Goal: Task Accomplishment & Management: Use online tool/utility

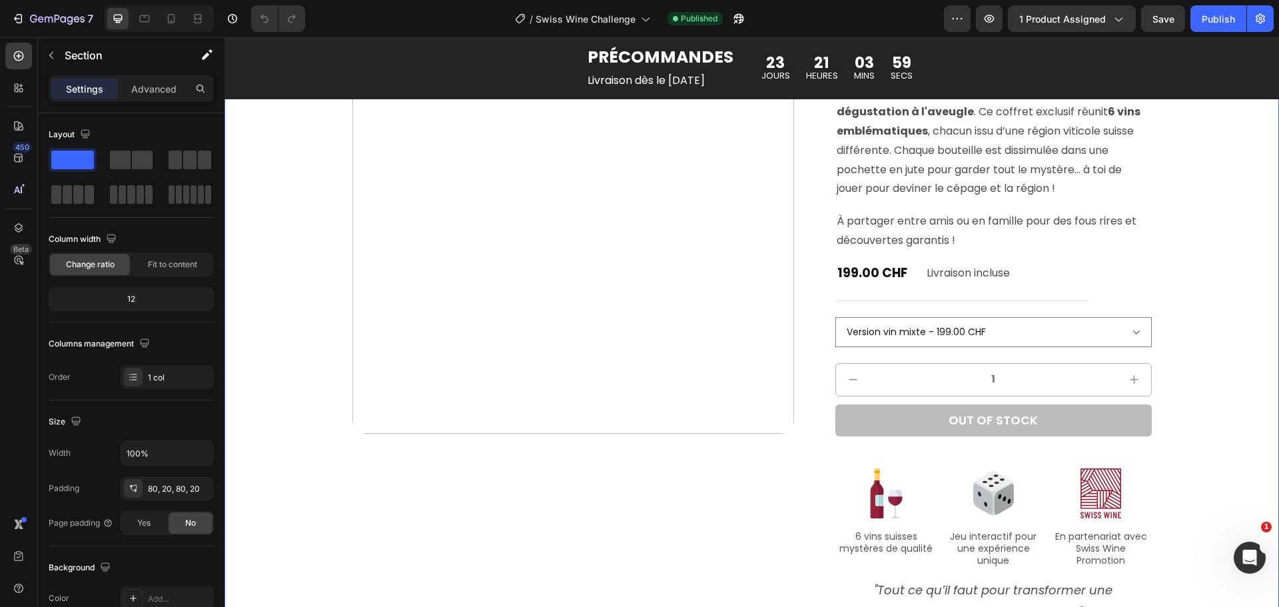
scroll to position [333, 0]
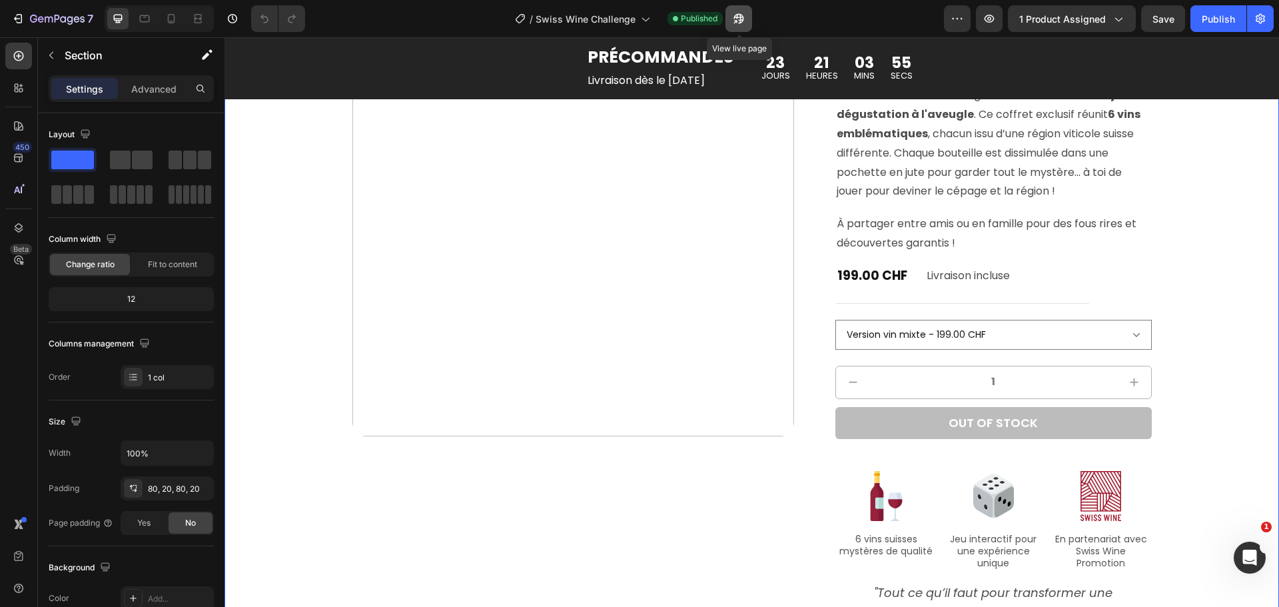
click at [745, 15] on icon "button" at bounding box center [738, 18] width 13 height 13
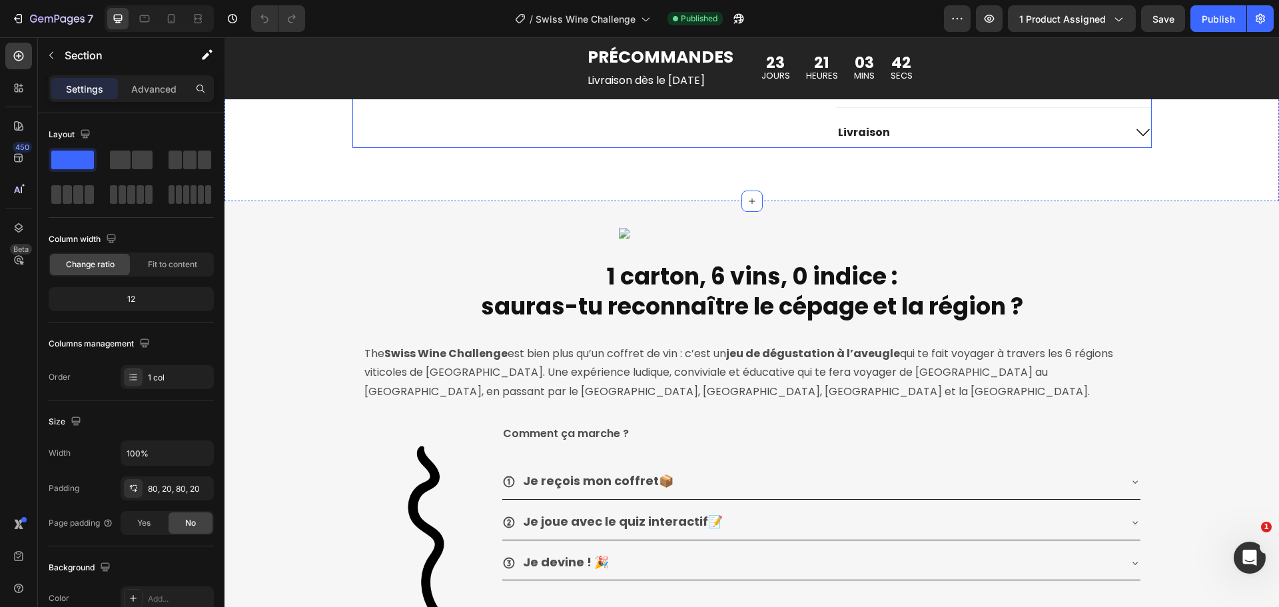
scroll to position [932, 0]
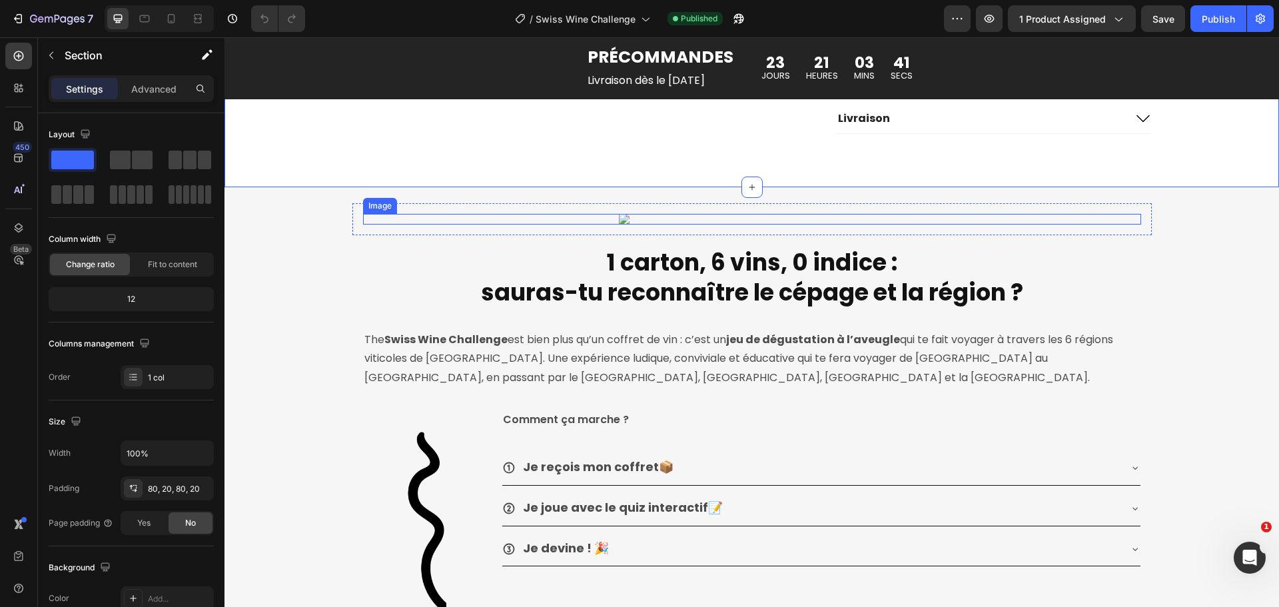
click at [747, 224] on img at bounding box center [752, 219] width 266 height 11
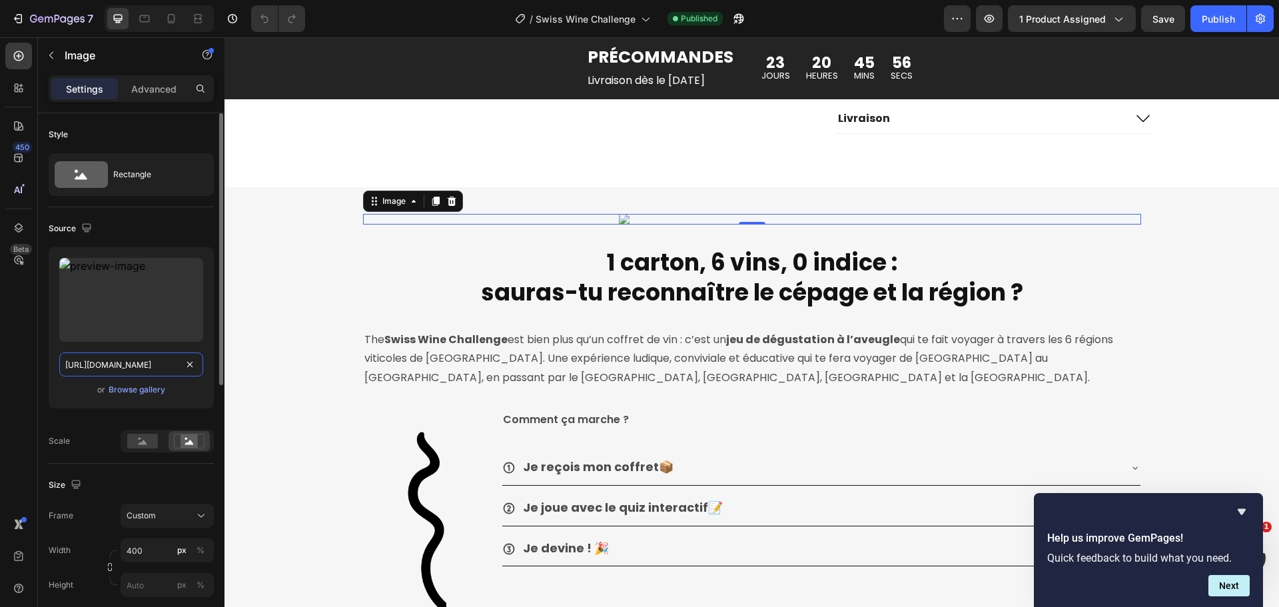
click at [155, 361] on input "[URL][DOMAIN_NAME]" at bounding box center [131, 364] width 144 height 24
paste input "CH_resolution.png?v=1758870787"
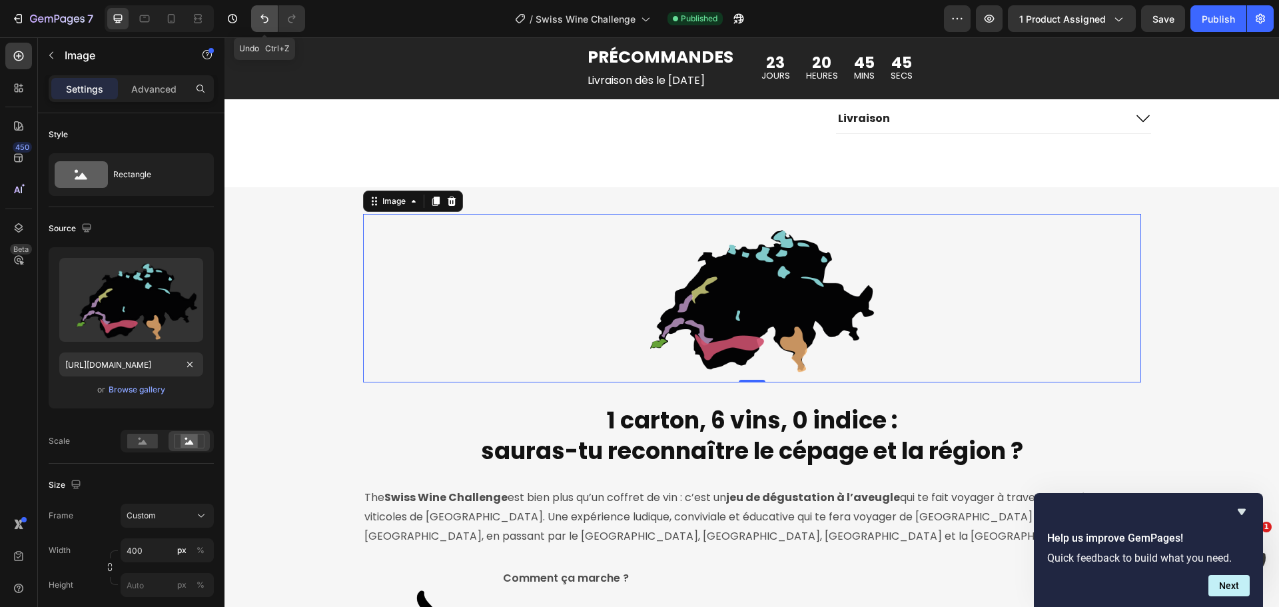
click at [264, 20] on icon "Undo/Redo" at bounding box center [264, 18] width 13 height 13
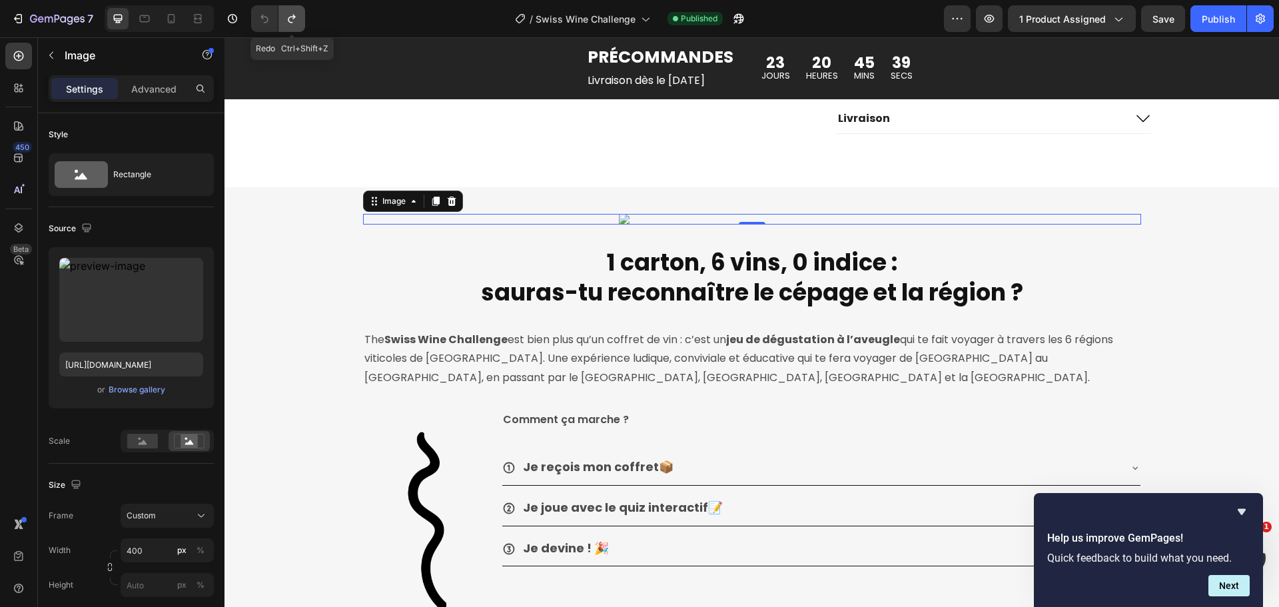
click at [294, 21] on icon "Undo/Redo" at bounding box center [291, 18] width 13 height 13
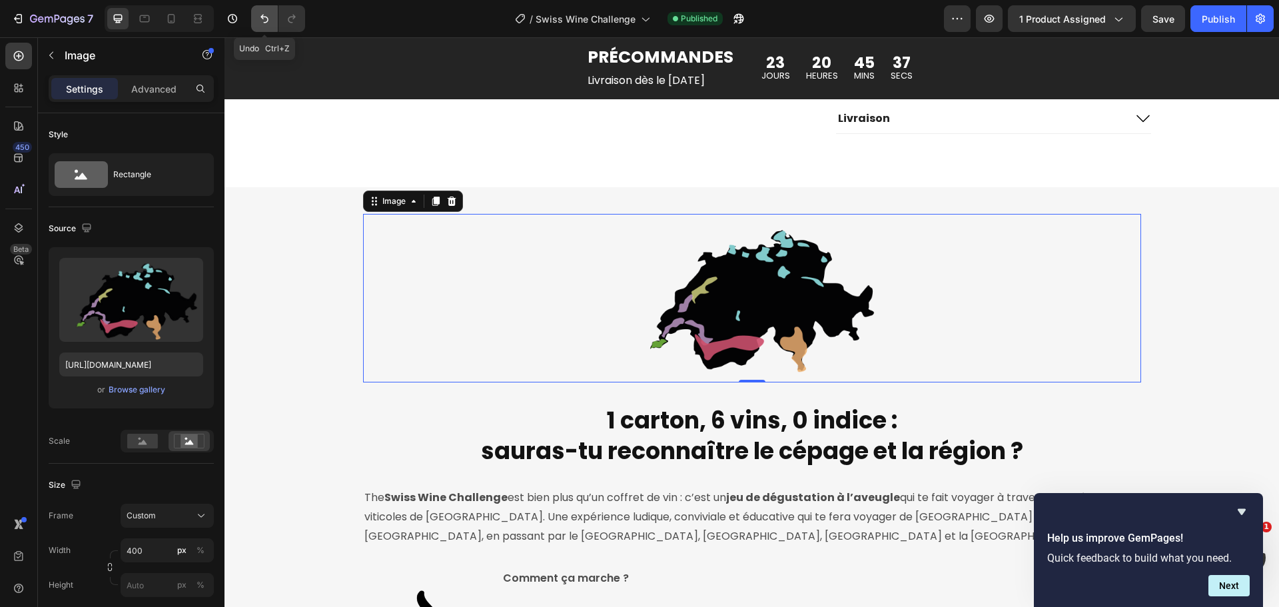
click at [270, 24] on icon "Undo/Redo" at bounding box center [264, 18] width 13 height 13
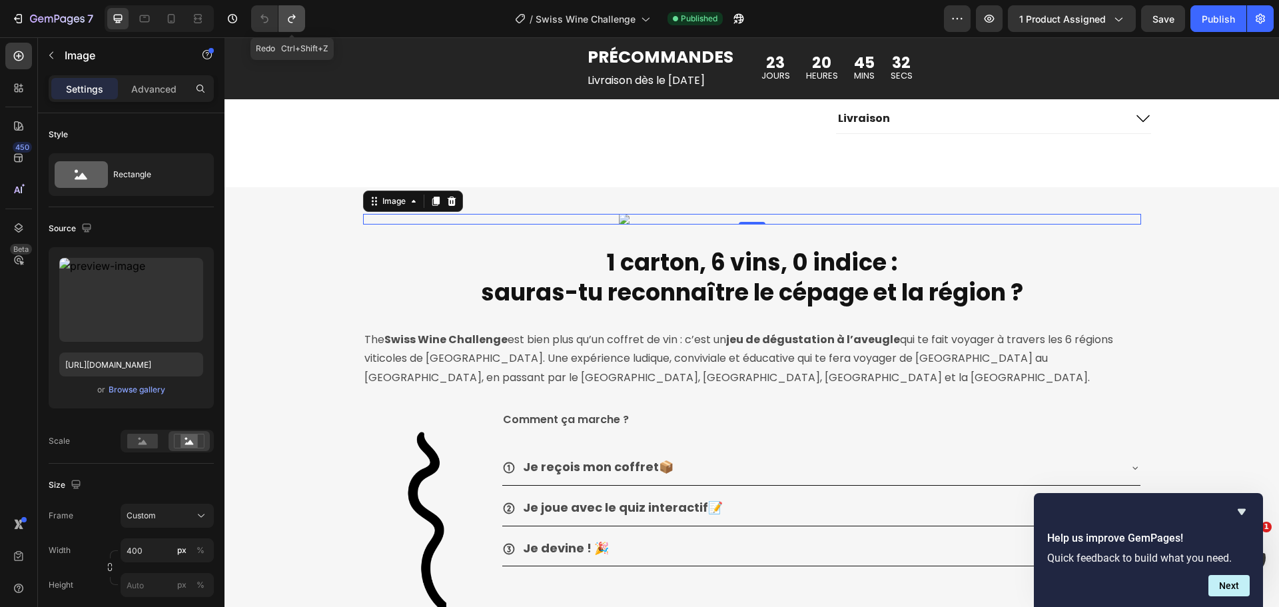
click at [296, 23] on icon "Undo/Redo" at bounding box center [291, 18] width 13 height 13
type input "[URL][DOMAIN_NAME]"
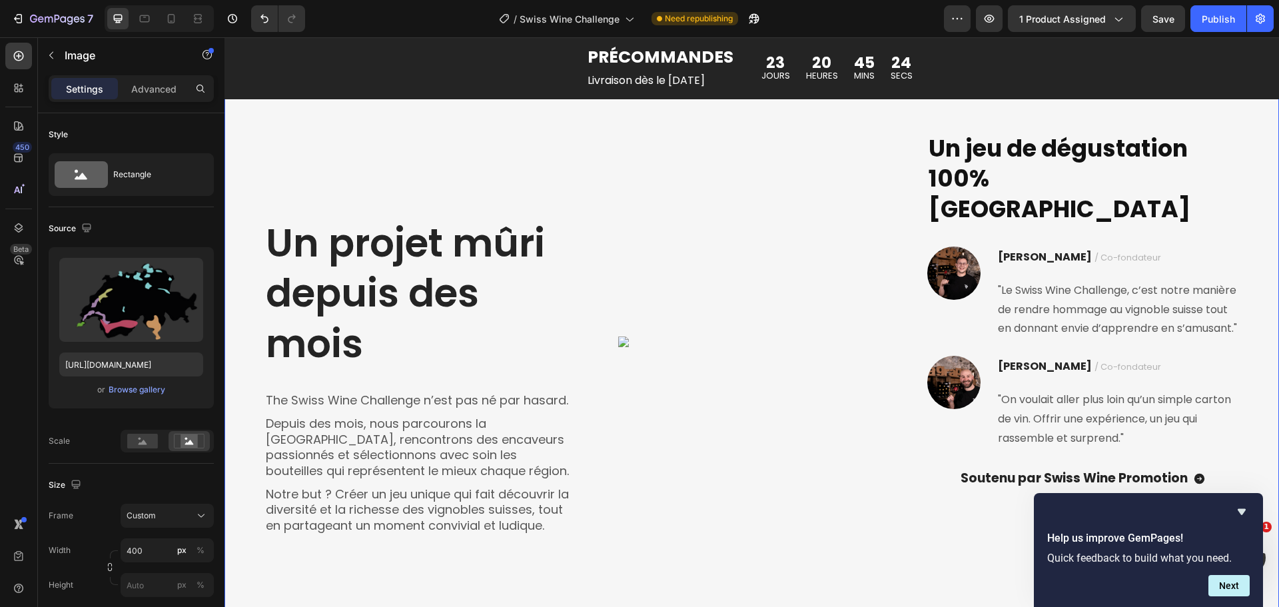
scroll to position [2464, 0]
click at [772, 346] on img at bounding box center [751, 341] width 266 height 11
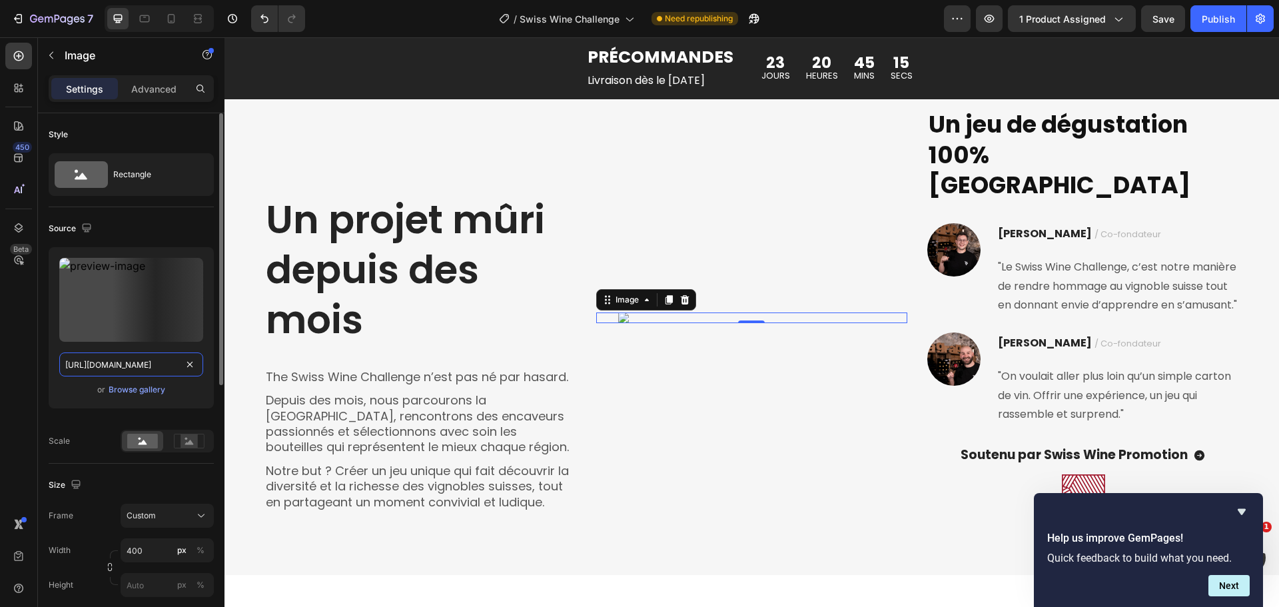
click at [150, 362] on input "[URL][DOMAIN_NAME]" at bounding box center [131, 364] width 144 height 24
paste input "ficheinternepourmodificationallemandeVF_01092025-04.png?v=1758870788"
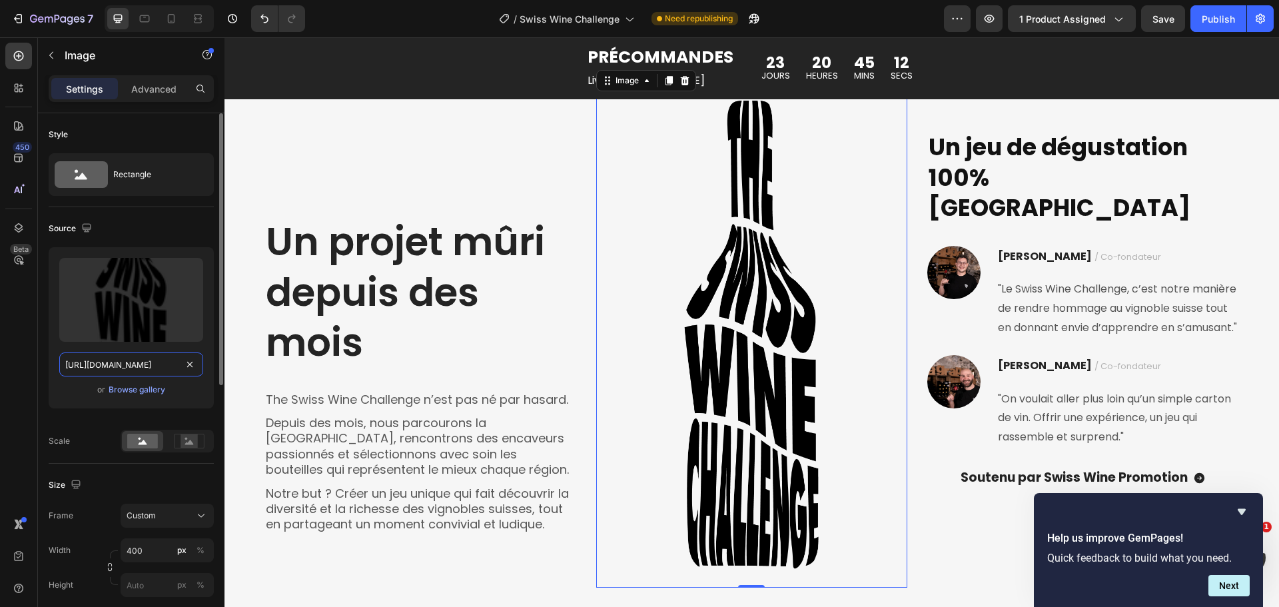
type input "[URL][DOMAIN_NAME]"
click at [164, 228] on div "Source" at bounding box center [131, 228] width 165 height 21
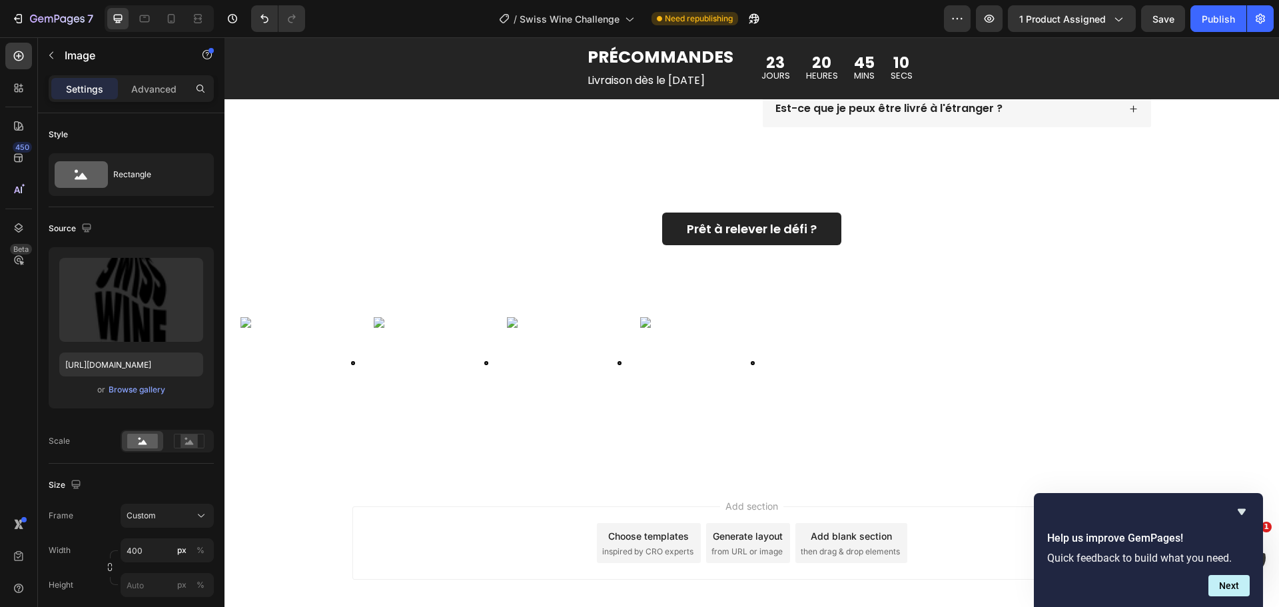
scroll to position [3396, 0]
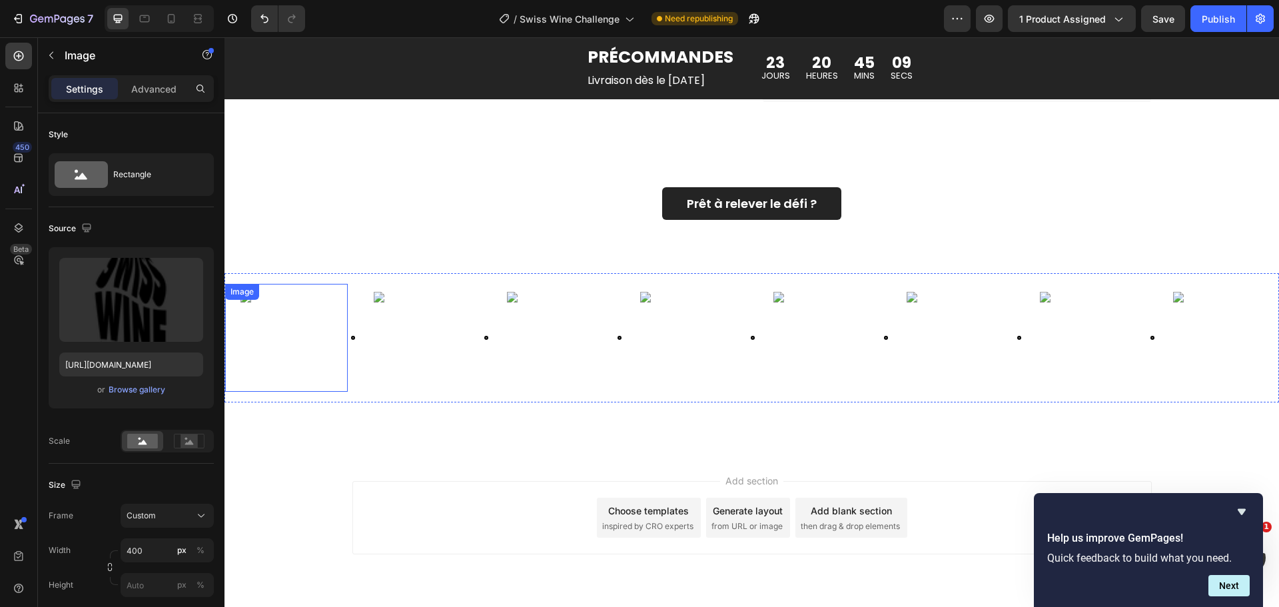
click at [278, 360] on img at bounding box center [286, 338] width 92 height 92
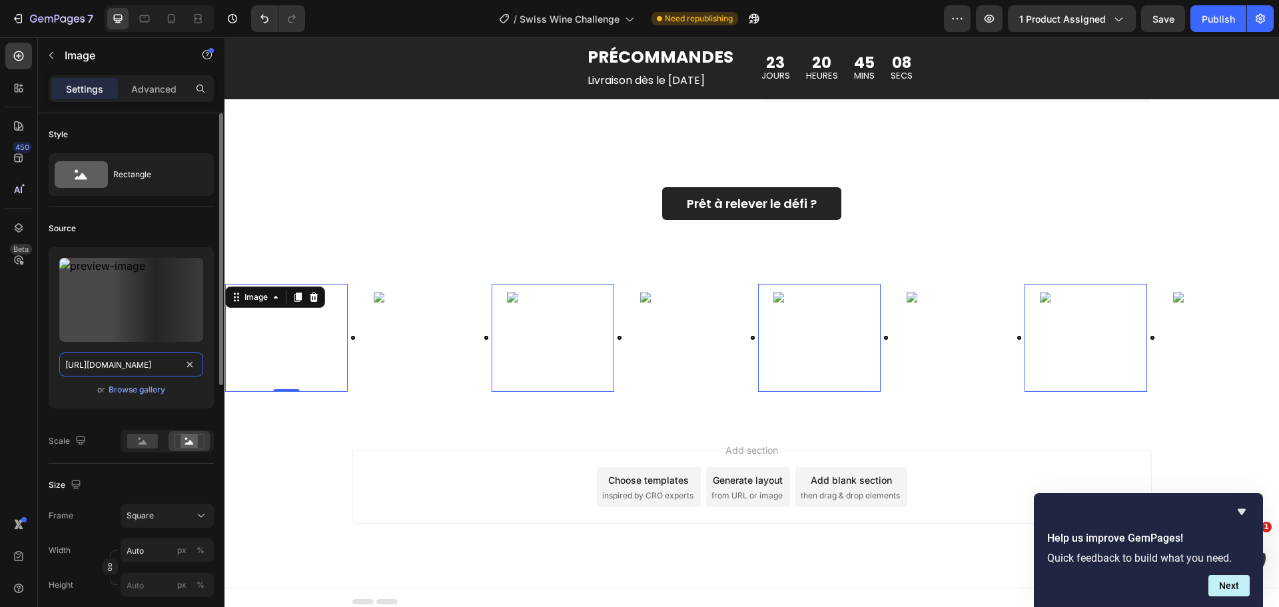
click at [148, 364] on input "[URL][DOMAIN_NAME]" at bounding box center [131, 364] width 144 height 24
paste input "ficheinternepourmodificationallemandeVF_01092025-04.png?v=1758870788"
type input "[URL][DOMAIN_NAME]"
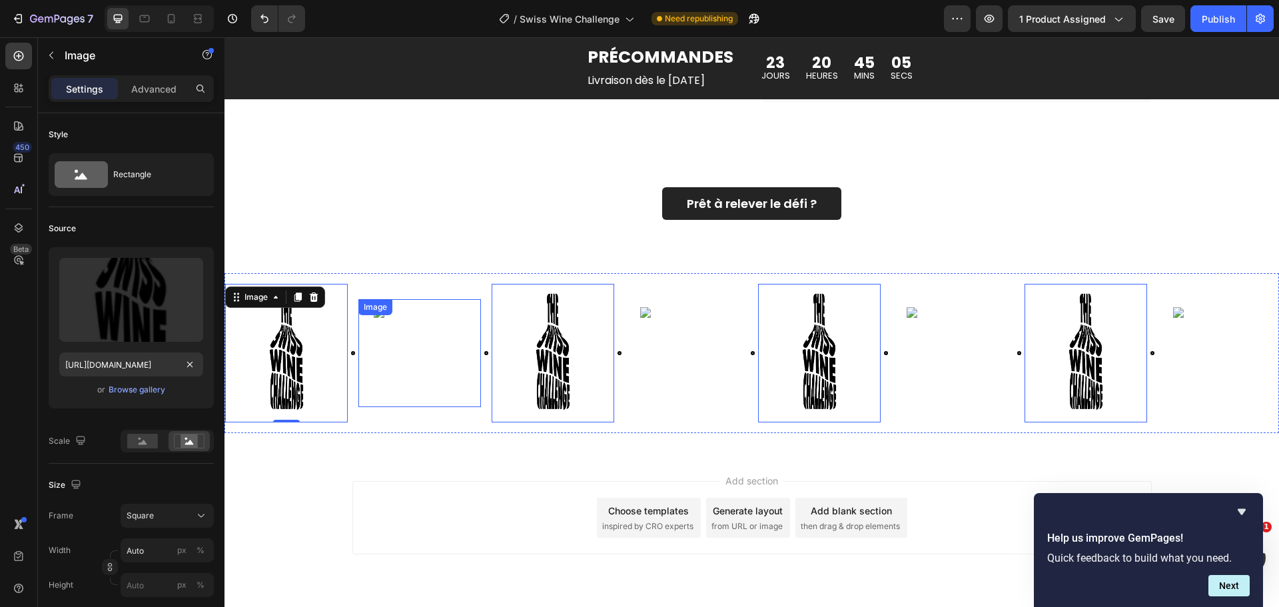
click at [437, 366] on img at bounding box center [420, 353] width 92 height 92
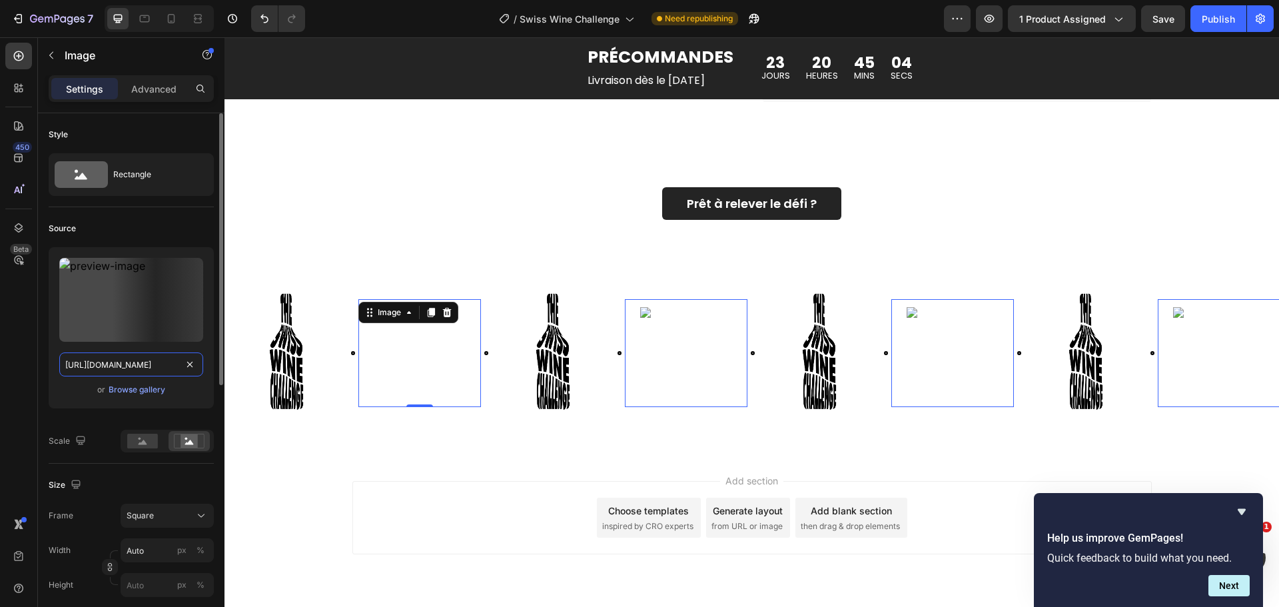
click at [136, 367] on input "[URL][DOMAIN_NAME]" at bounding box center [131, 364] width 144 height 24
paste input "ficheinternepourmodificationallemandeVF_01092025-04.png?v=1758870788"
type input "[URL][DOMAIN_NAME]"
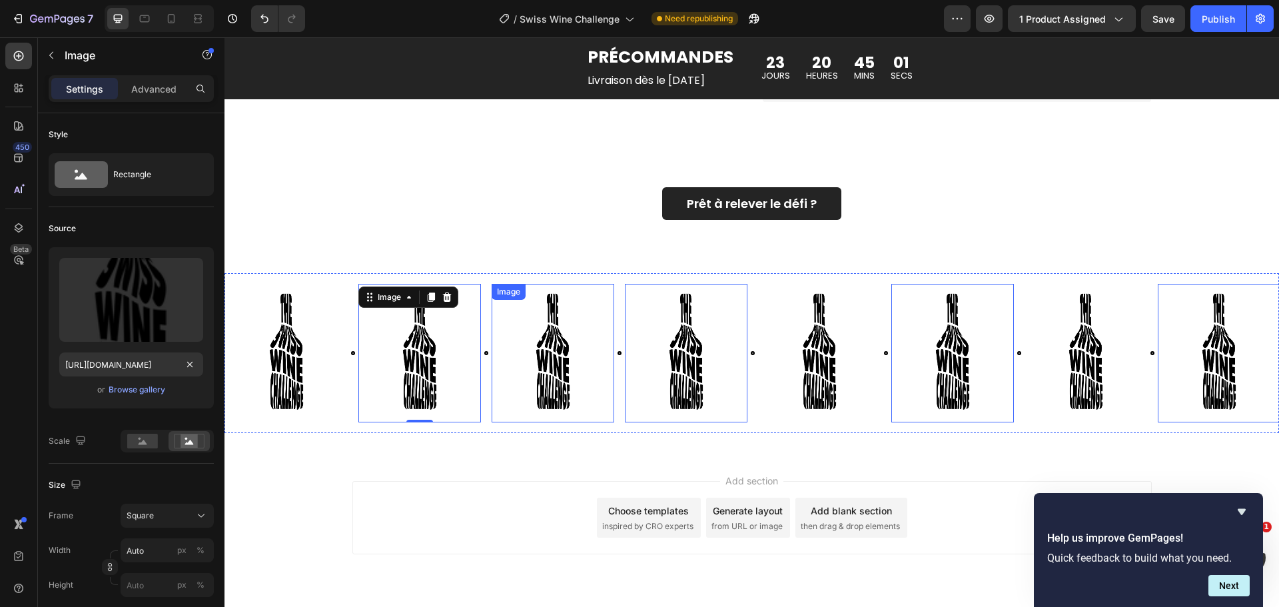
click at [555, 362] on img at bounding box center [552, 353] width 123 height 123
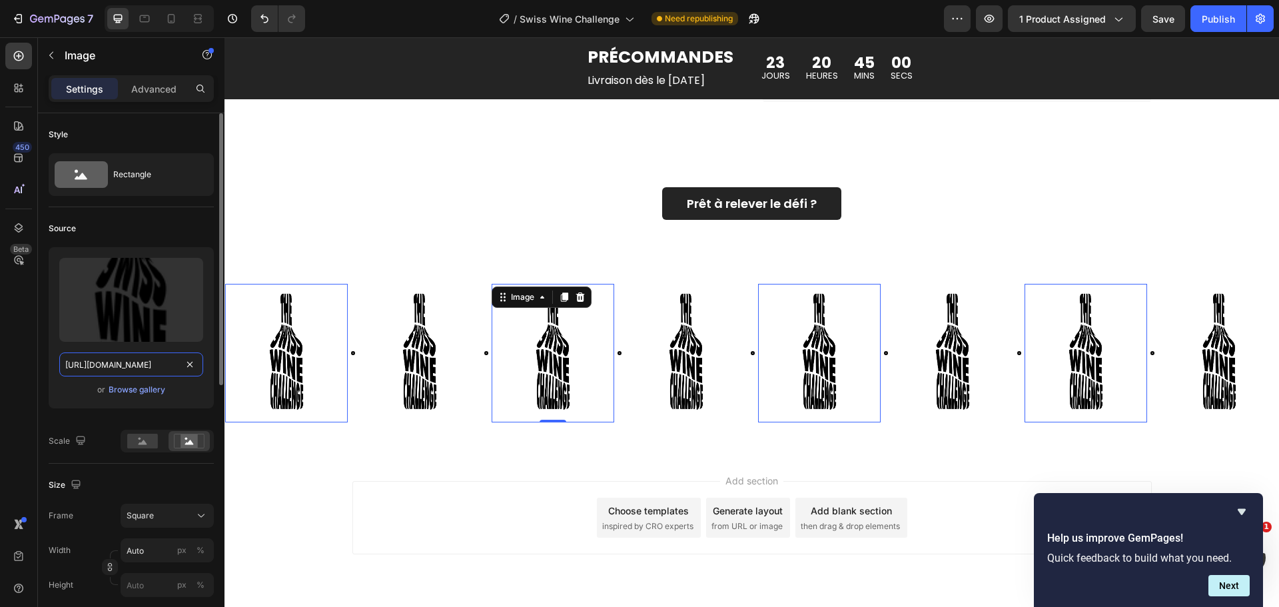
click at [108, 365] on input "[URL][DOMAIN_NAME]" at bounding box center [131, 364] width 144 height 24
click at [160, 237] on div "Source" at bounding box center [131, 228] width 165 height 21
click at [411, 274] on div "Image 0 Image Image 0 Image Image 0 Image Image 0 Image Image 0 Image Image 0 I…" at bounding box center [751, 353] width 1054 height 160
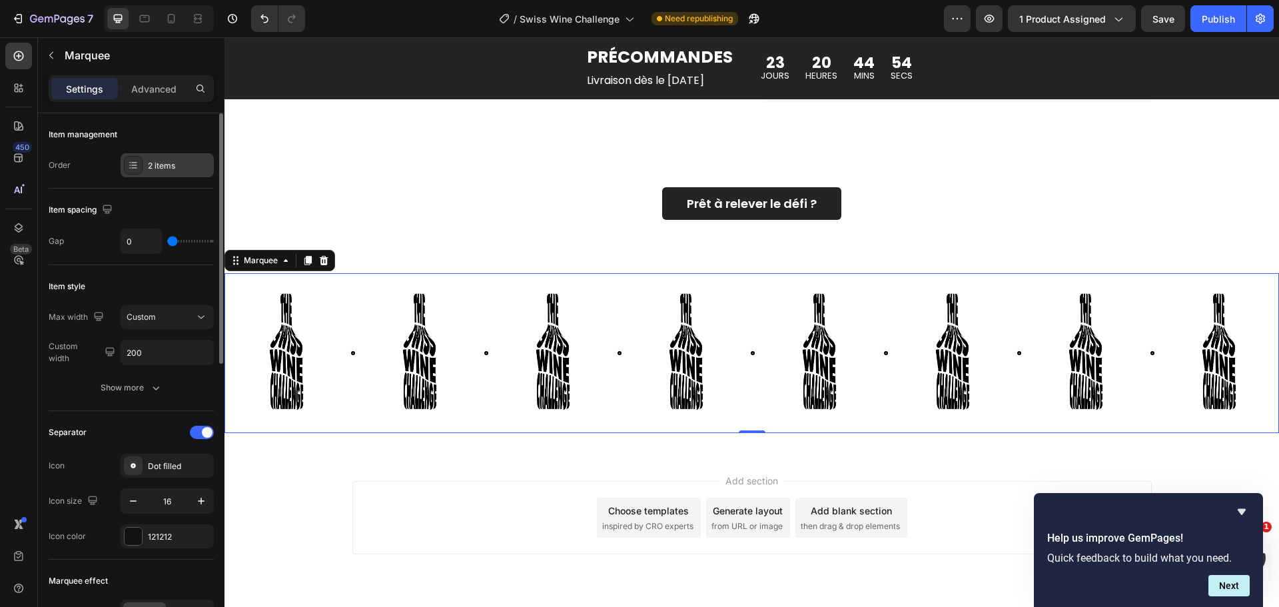
click at [167, 166] on div "2 items" at bounding box center [179, 166] width 63 height 12
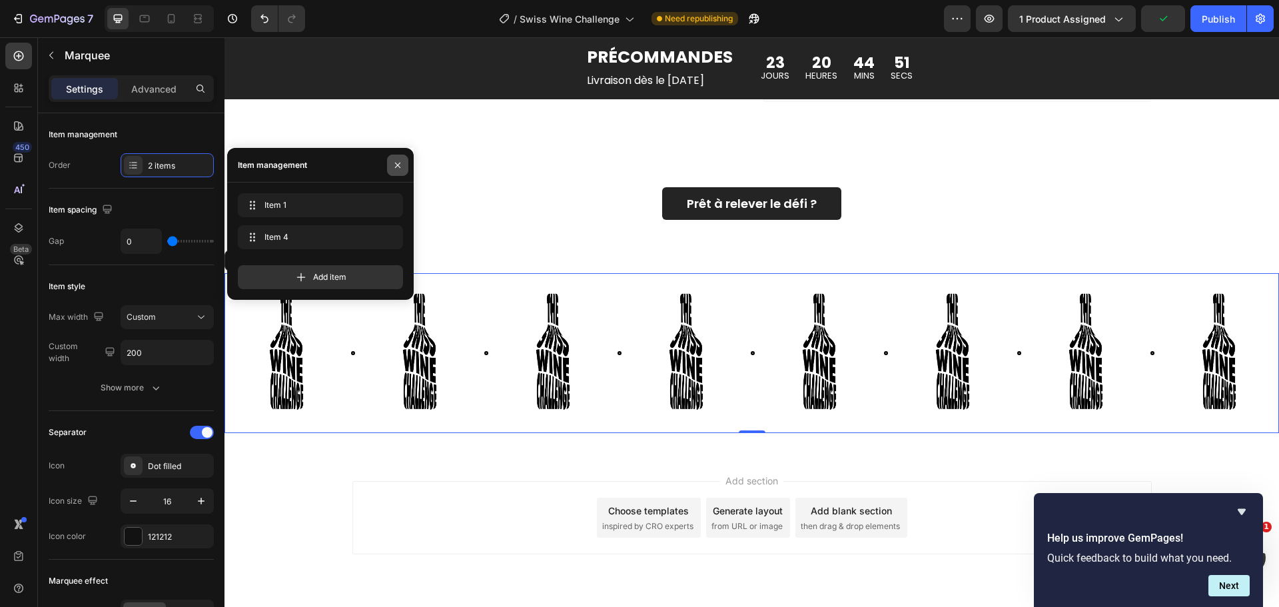
click at [401, 164] on icon "button" at bounding box center [397, 165] width 11 height 11
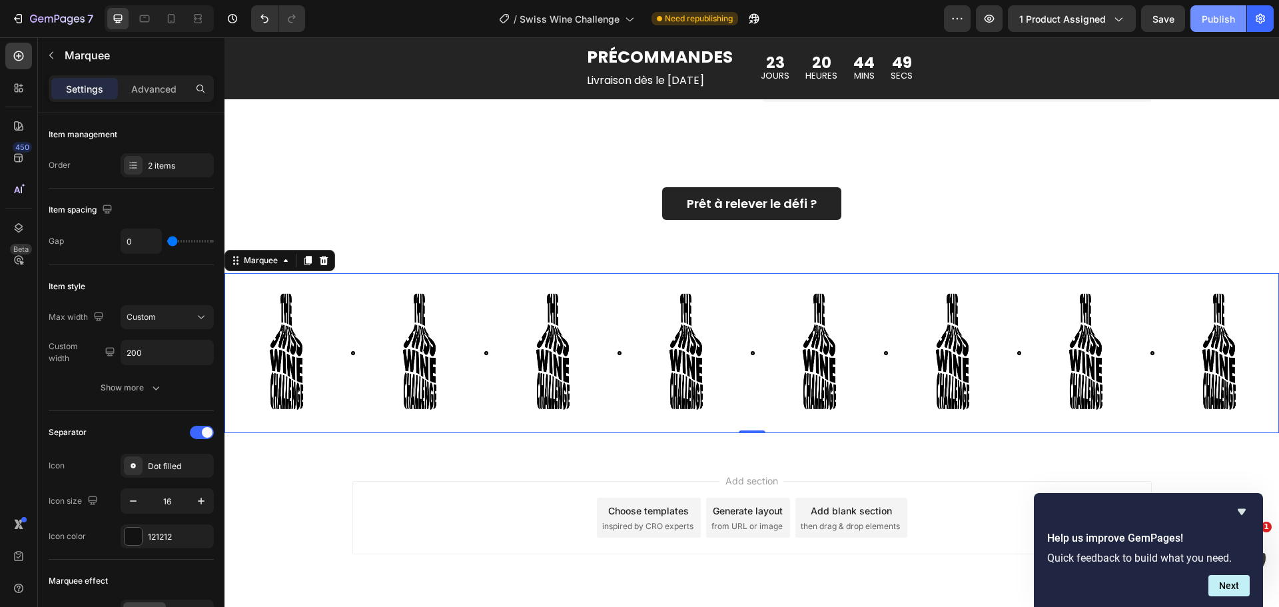
click at [1228, 21] on div "Publish" at bounding box center [1217, 19] width 33 height 14
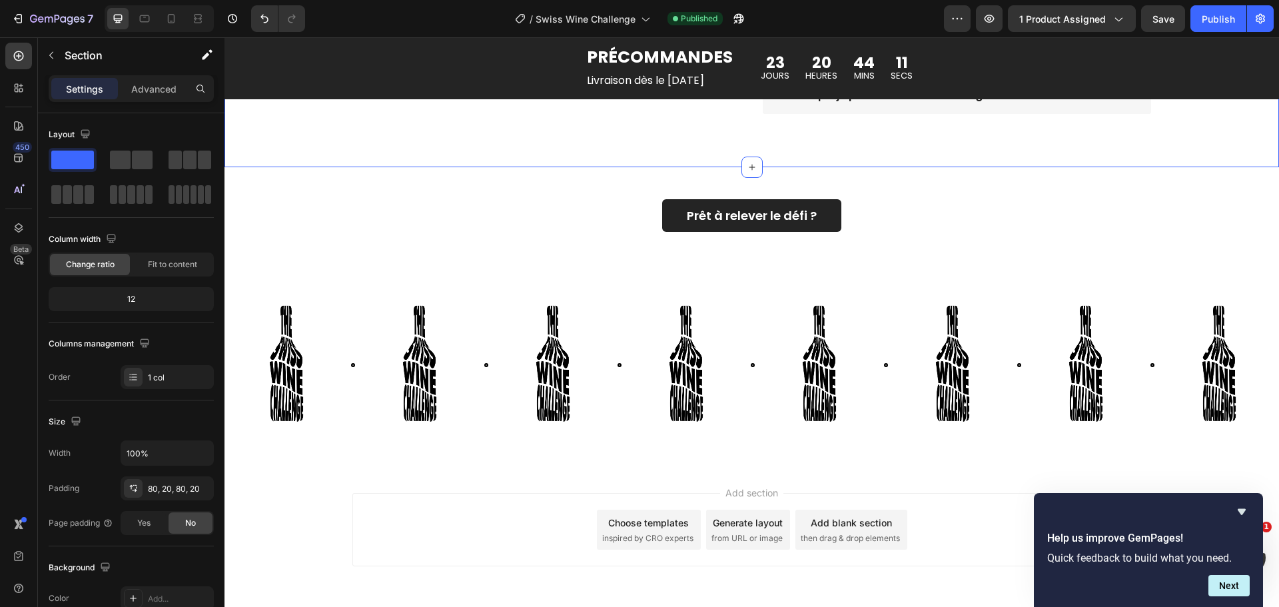
scroll to position [3370, 0]
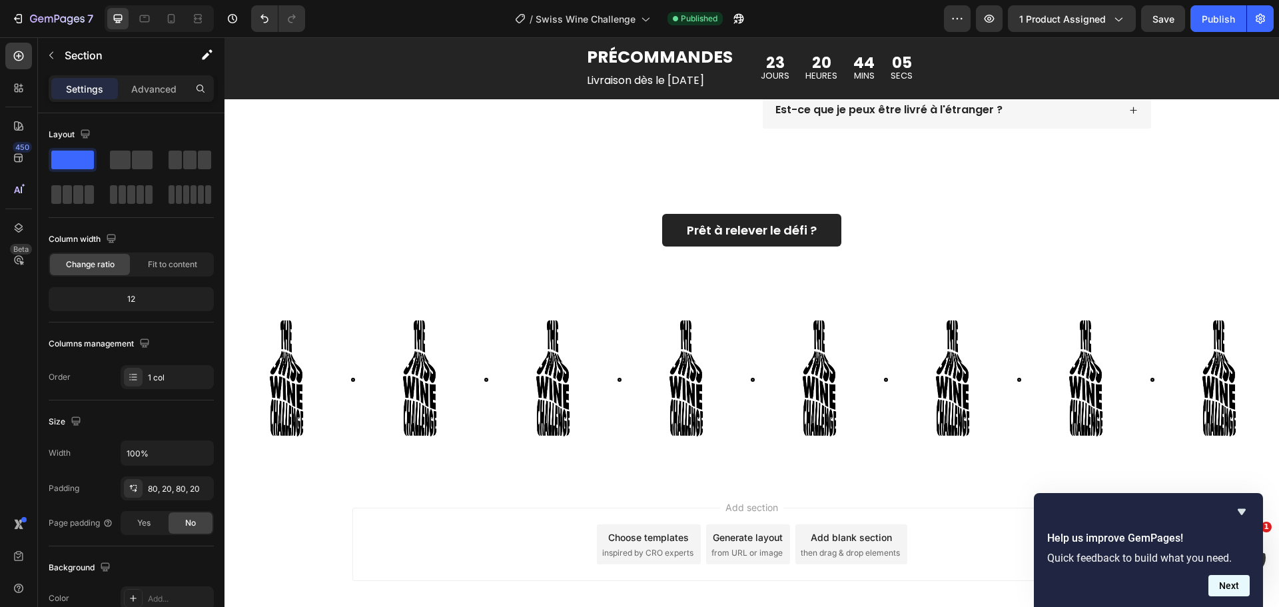
click at [1229, 578] on button "Next" at bounding box center [1228, 585] width 41 height 21
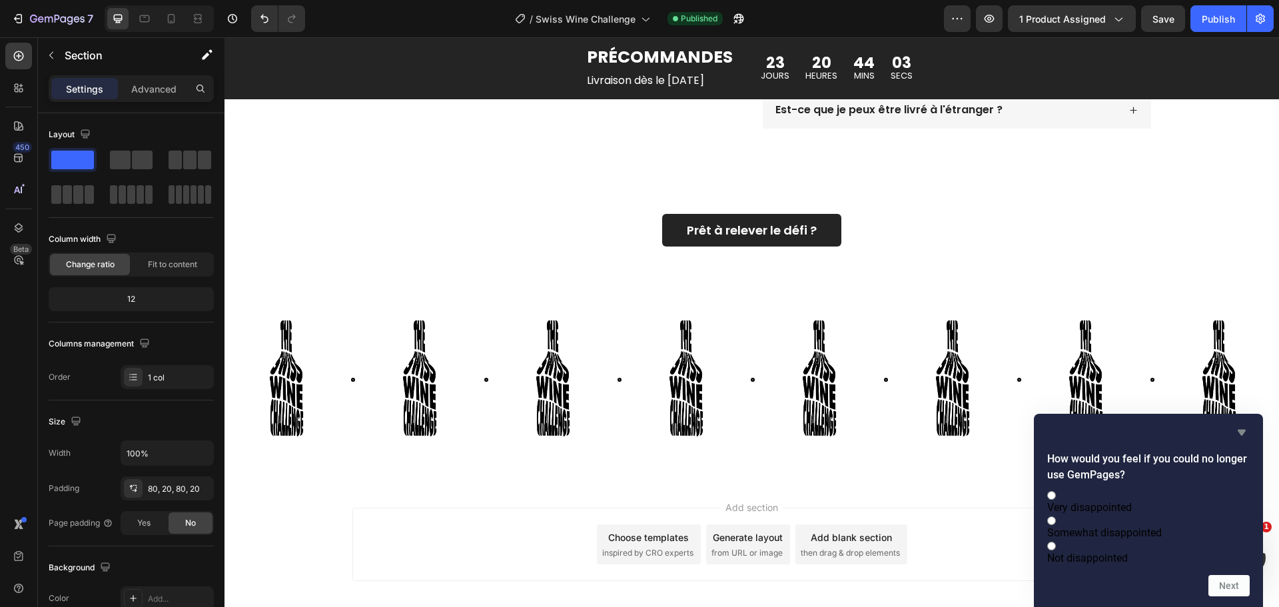
click at [1241, 424] on icon "Hide survey" at bounding box center [1241, 432] width 16 height 16
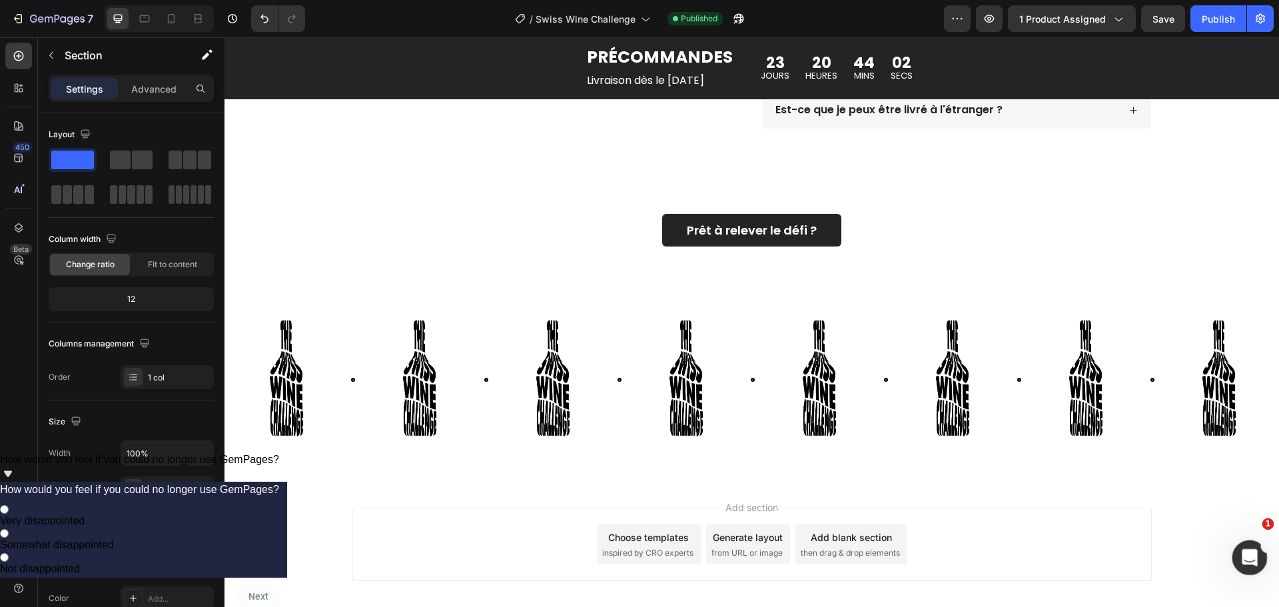
click at [1248, 550] on icon "Ouvrir le Messenger Intercom" at bounding box center [1247, 555] width 9 height 11
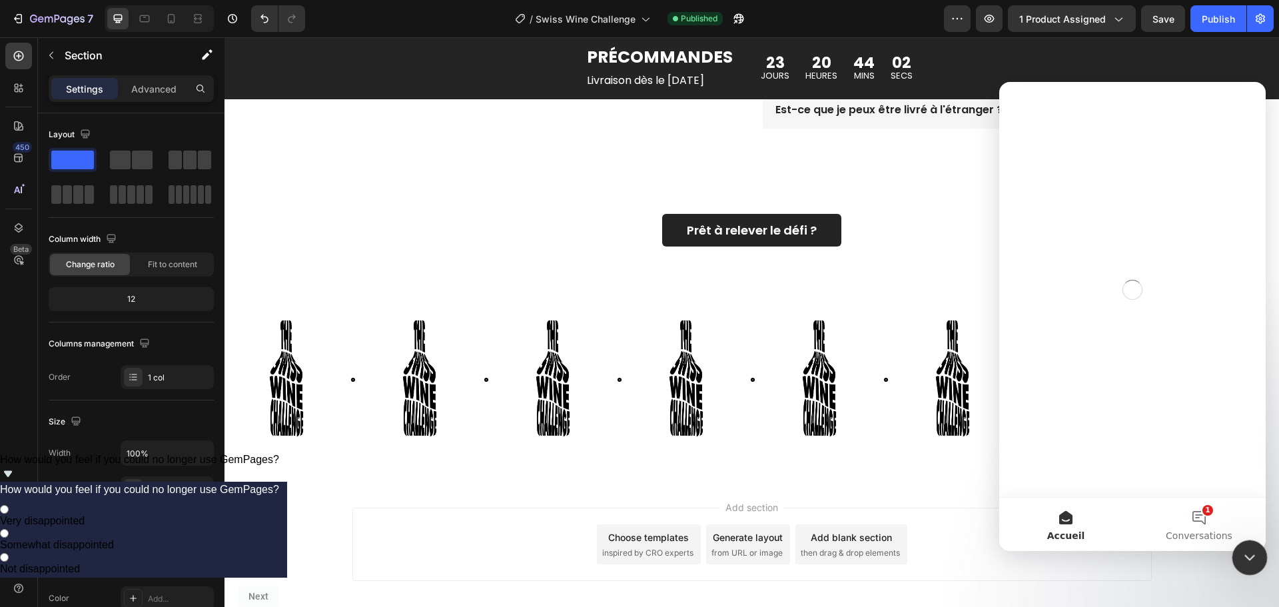
scroll to position [0, 0]
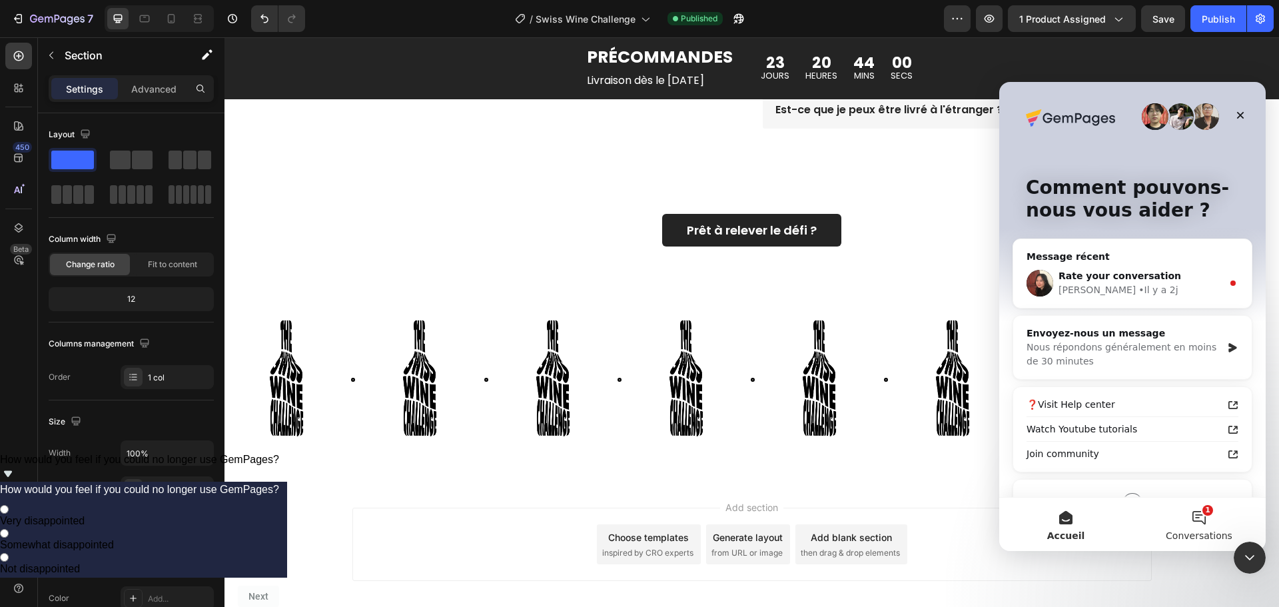
click at [1206, 526] on button "1 Conversations" at bounding box center [1198, 523] width 133 height 53
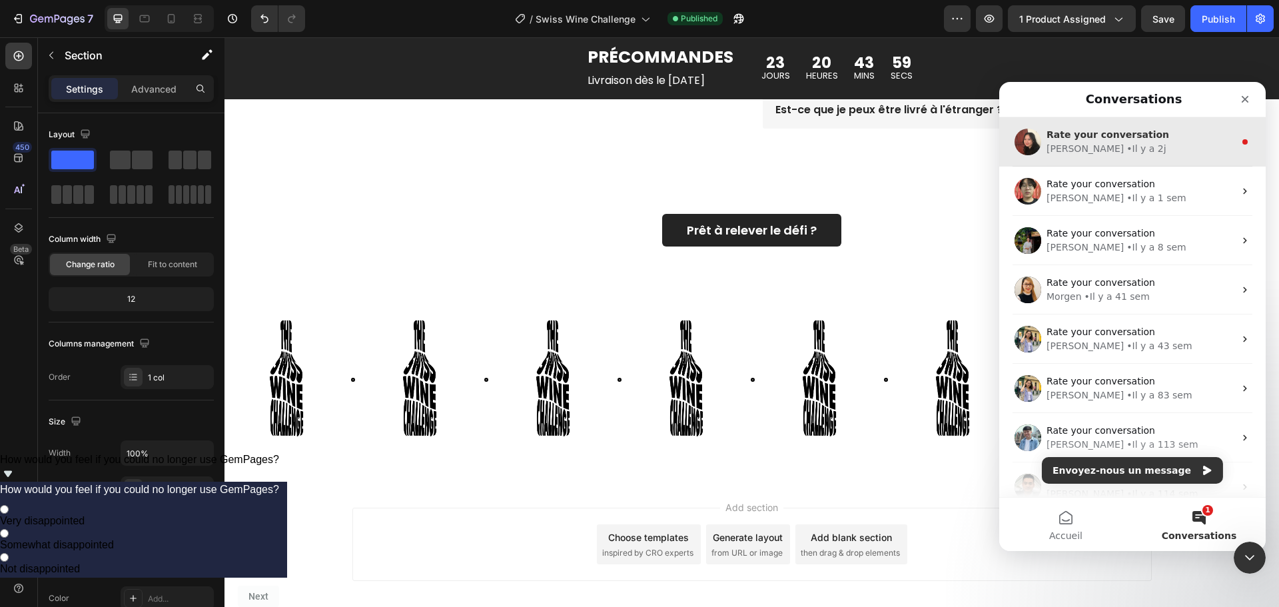
click at [1143, 141] on div "Rate your conversation" at bounding box center [1140, 135] width 188 height 14
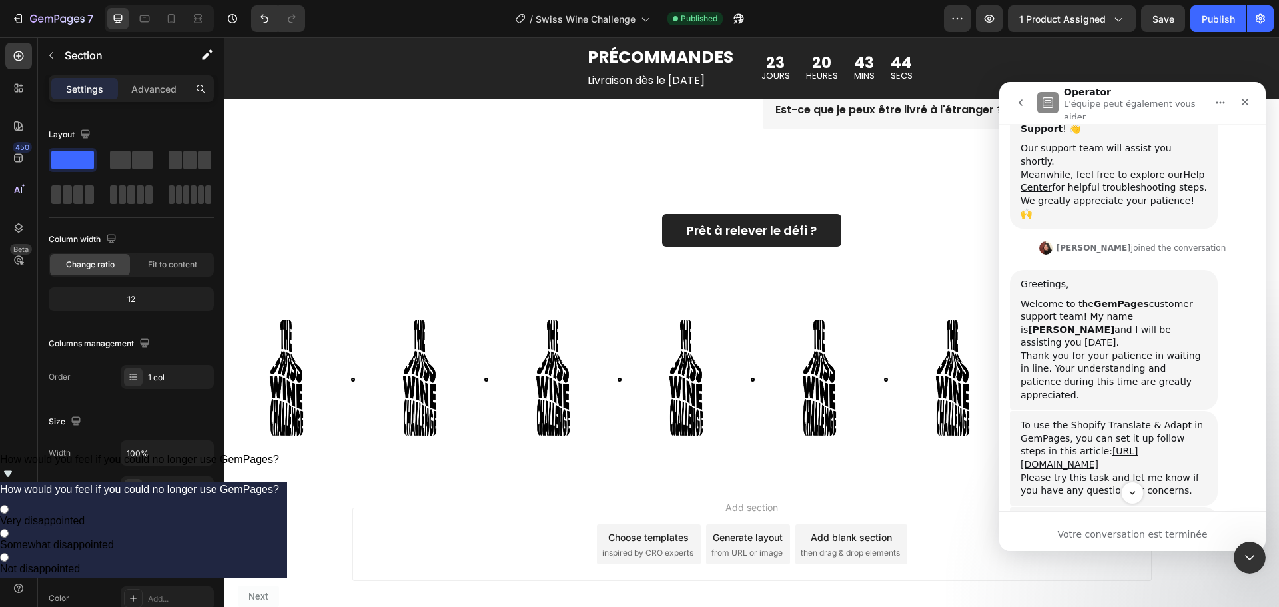
scroll to position [298, 0]
